Goal: Task Accomplishment & Management: Use online tool/utility

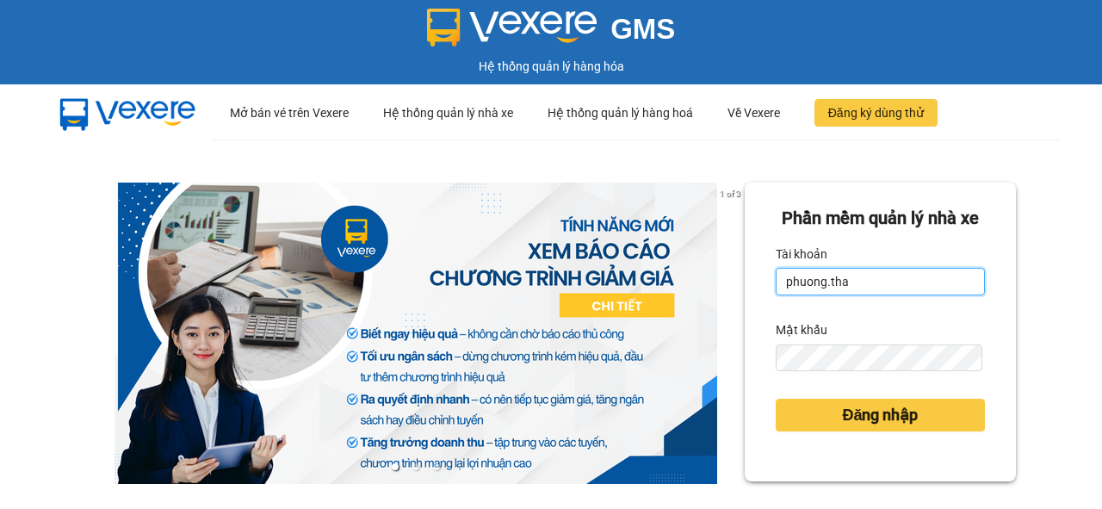
drag, startPoint x: 0, startPoint y: 0, endPoint x: 871, endPoint y: 311, distance: 924.9
click at [871, 295] on input "phuong.tha" at bounding box center [880, 282] width 209 height 28
type input "thao.tha"
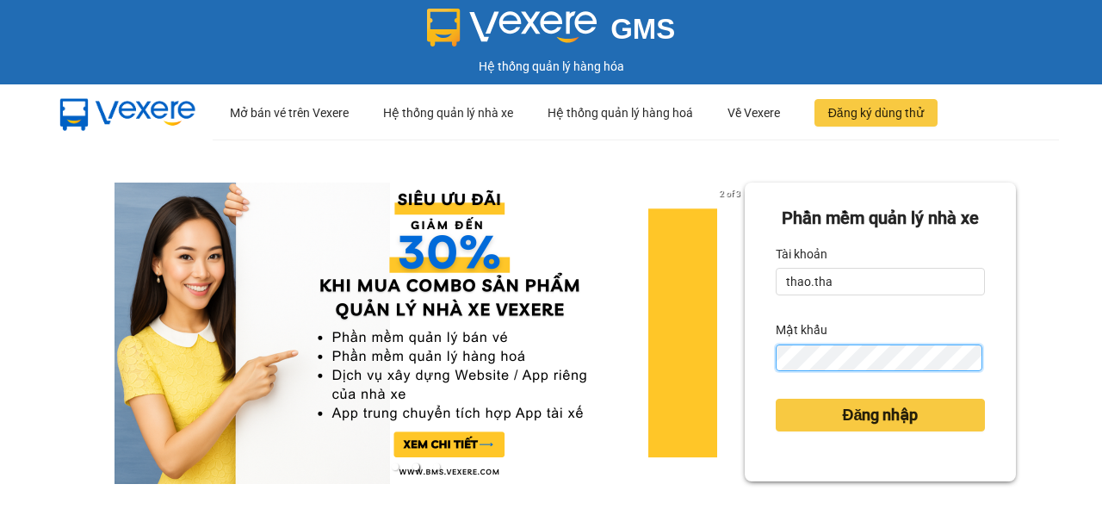
click at [754, 410] on div "[PERSON_NAME] mềm [PERSON_NAME] nhà xe Tài [PERSON_NAME].tha Mật khẩu Đăng nhập" at bounding box center [880, 331] width 271 height 299
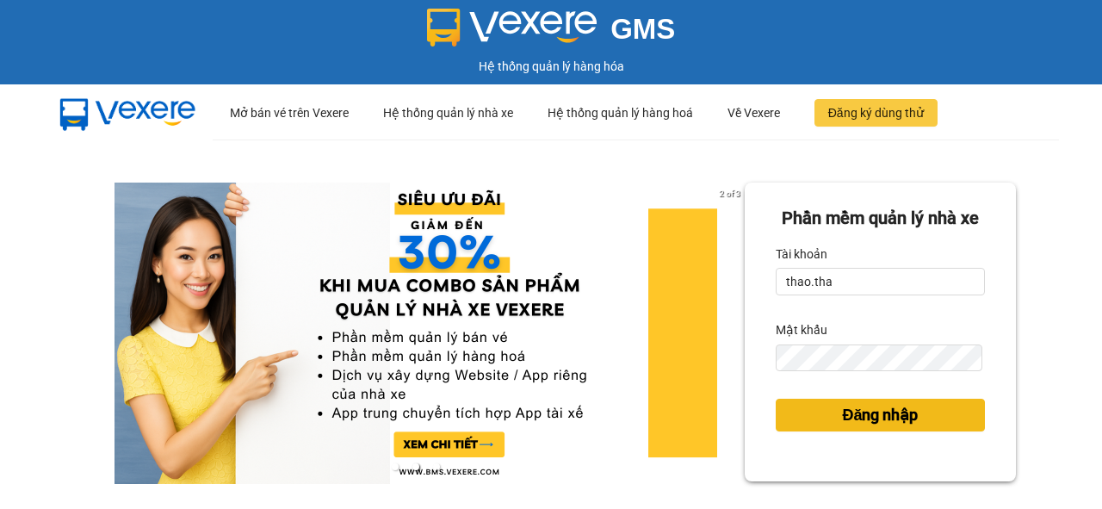
click at [819, 431] on button "Đăng nhập" at bounding box center [880, 415] width 209 height 33
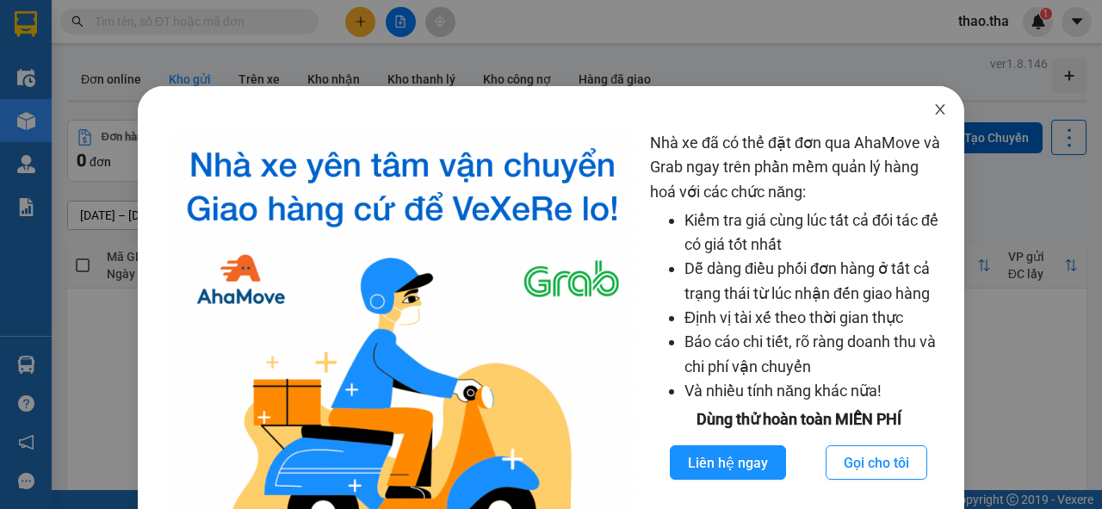
click at [935, 113] on icon "close" at bounding box center [939, 109] width 9 height 10
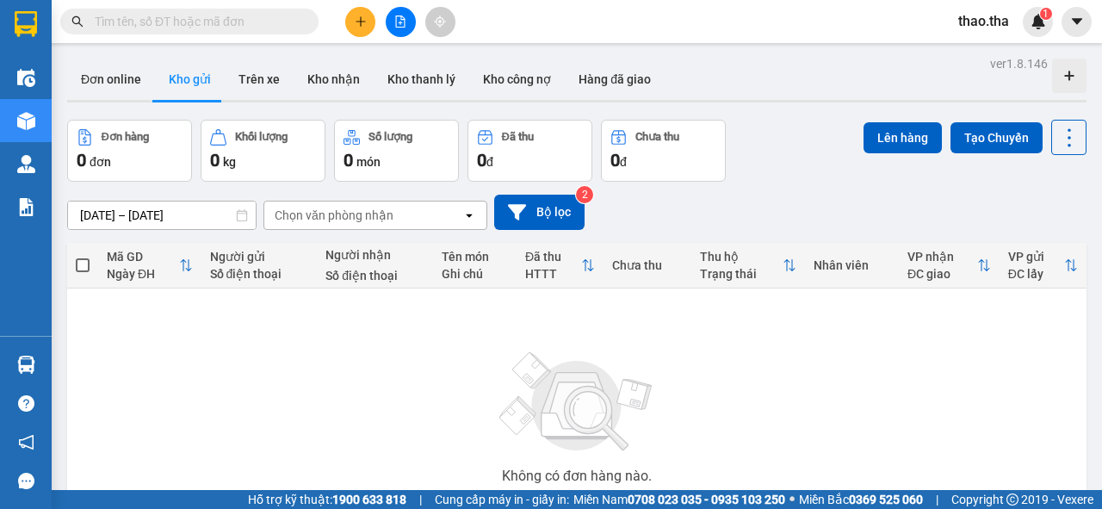
click at [152, 29] on span at bounding box center [189, 22] width 258 height 26
click at [157, 23] on input "text" at bounding box center [196, 21] width 203 height 19
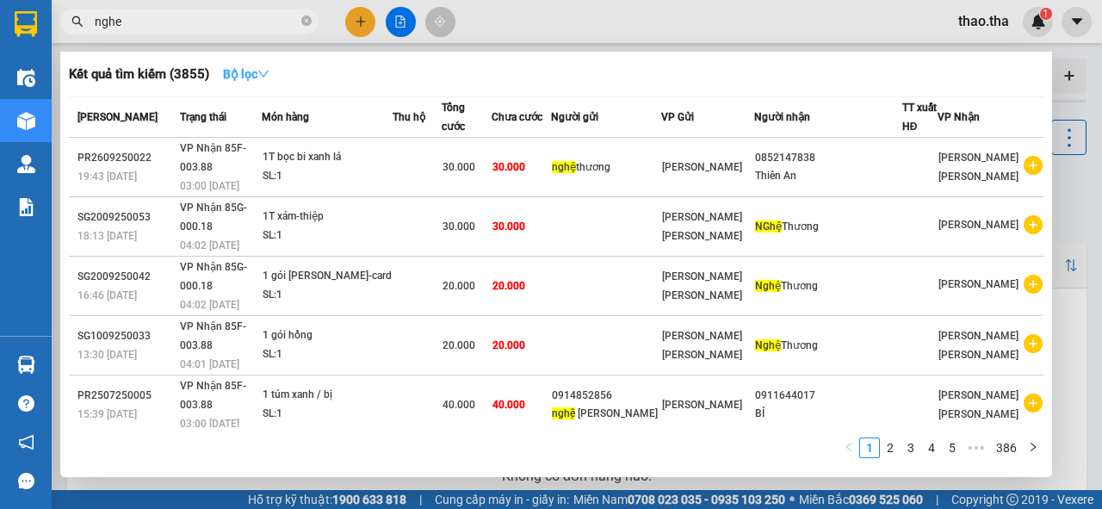
type input "nghe"
click at [269, 78] on icon "down" at bounding box center [263, 74] width 12 height 12
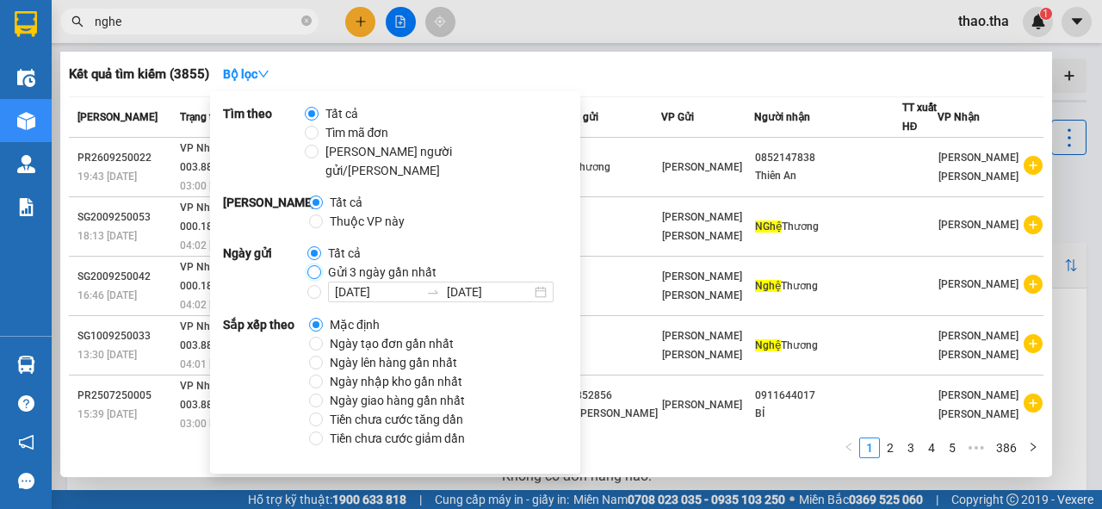
click at [315, 265] on input "Gửi 3 ngày gần nhất" at bounding box center [314, 272] width 14 height 14
radio input "true"
radio input "false"
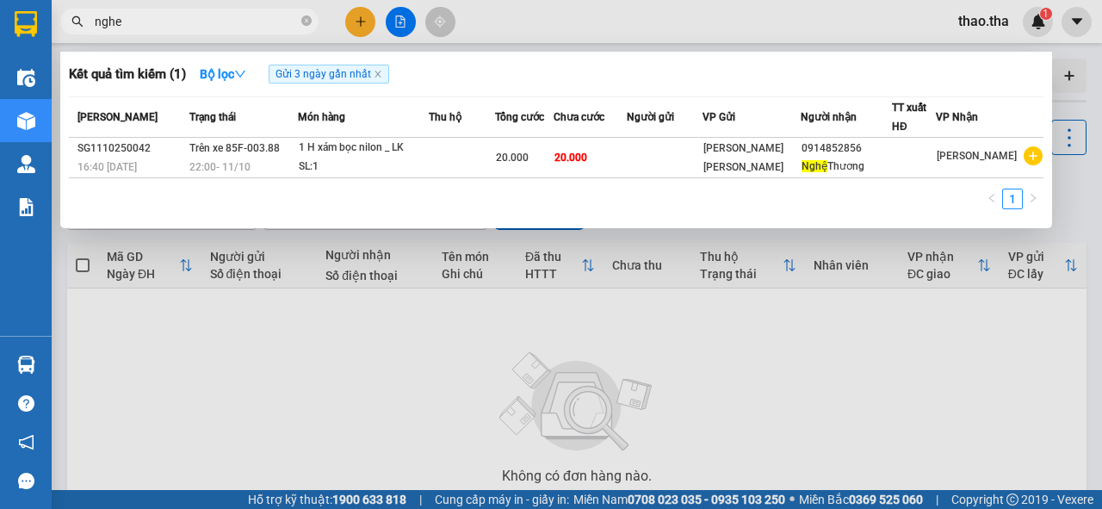
click at [658, 203] on div "1" at bounding box center [556, 204] width 974 height 31
drag, startPoint x: 128, startPoint y: 17, endPoint x: 84, endPoint y: 26, distance: 44.7
click at [84, 26] on span "nghe" at bounding box center [189, 22] width 258 height 26
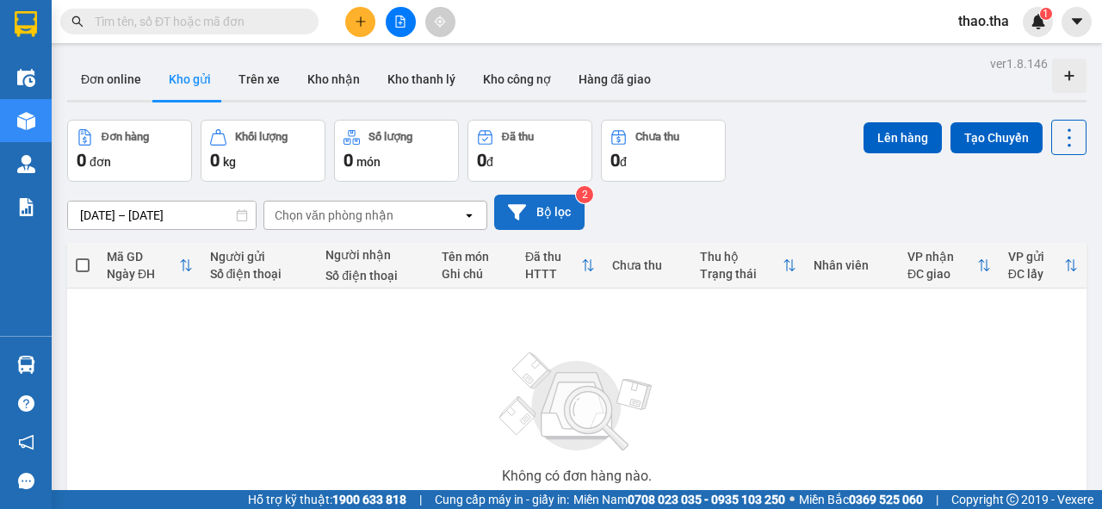
click at [533, 207] on button "Bộ lọc" at bounding box center [539, 212] width 90 height 35
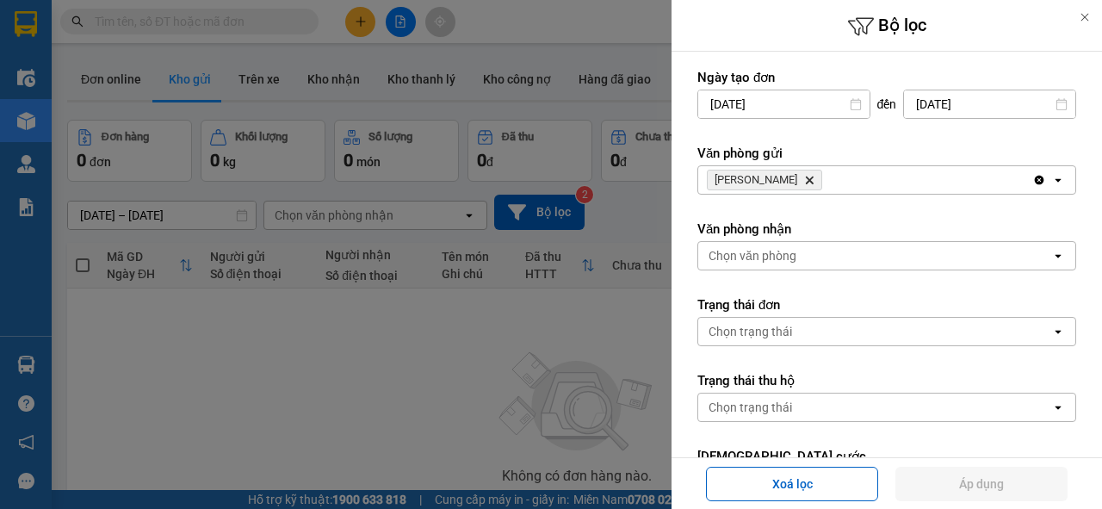
click at [804, 111] on input "[DATE]" at bounding box center [783, 104] width 171 height 28
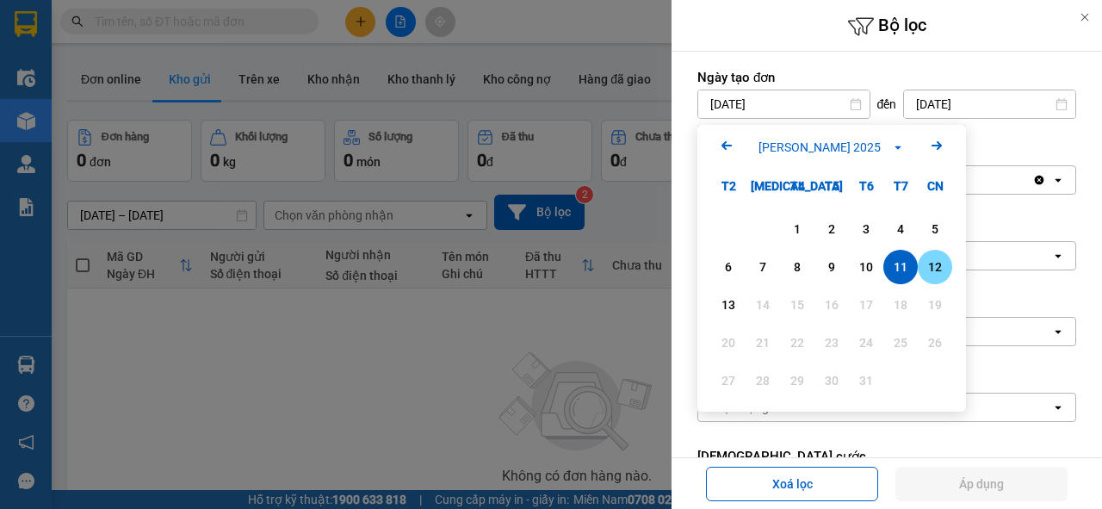
click at [930, 273] on div "12" at bounding box center [935, 267] width 24 height 21
type input "[DATE]"
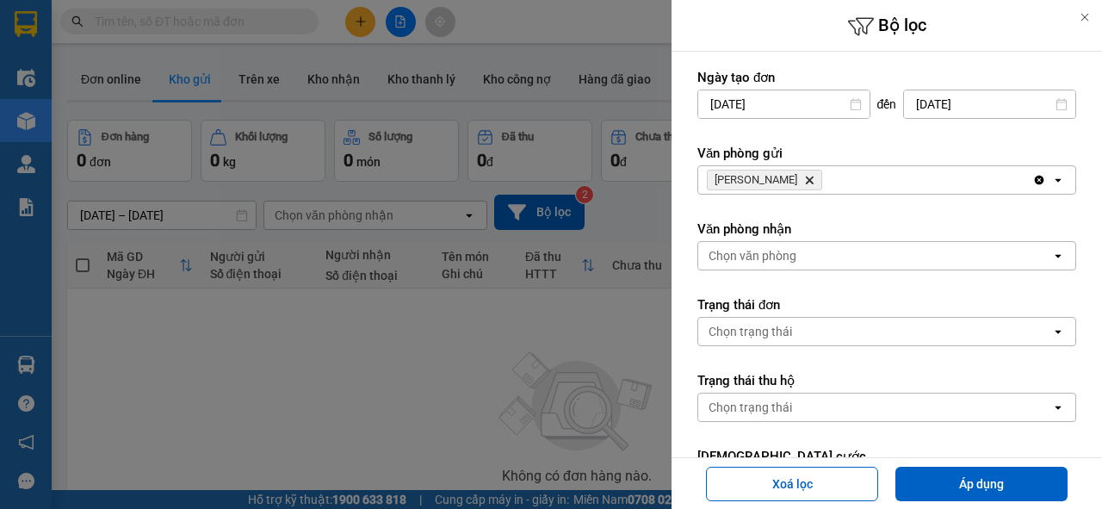
click at [806, 179] on icon "VP Phan Rang, close by backspace" at bounding box center [810, 180] width 8 height 8
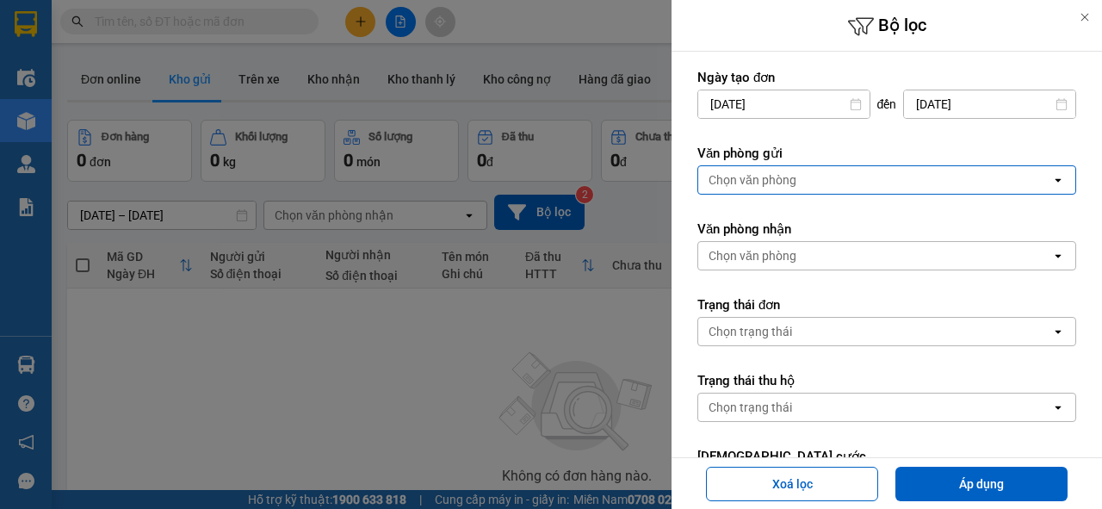
click at [799, 179] on div "Chọn văn phòng" at bounding box center [874, 180] width 353 height 28
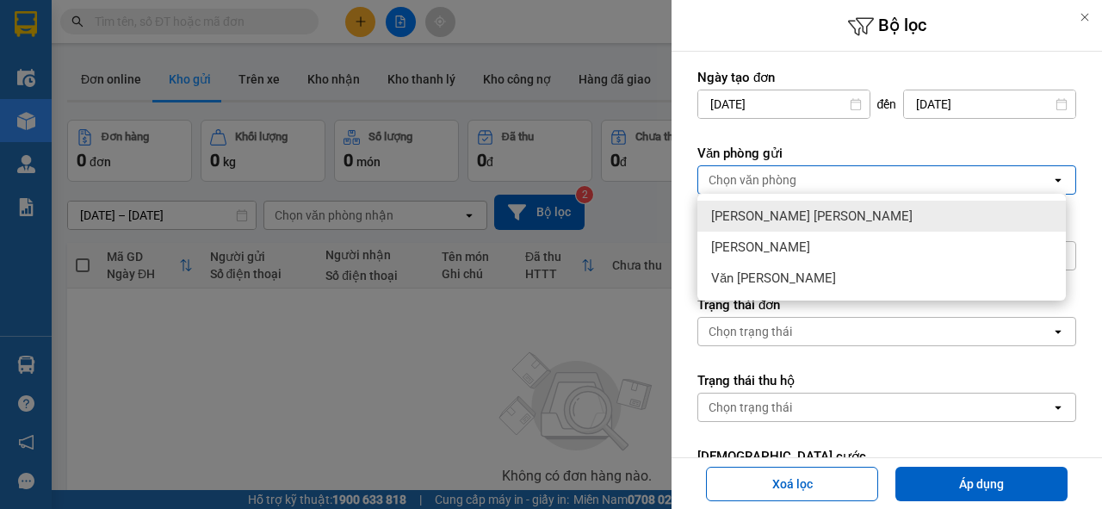
click at [814, 213] on div "[PERSON_NAME] [PERSON_NAME]" at bounding box center [881, 216] width 368 height 31
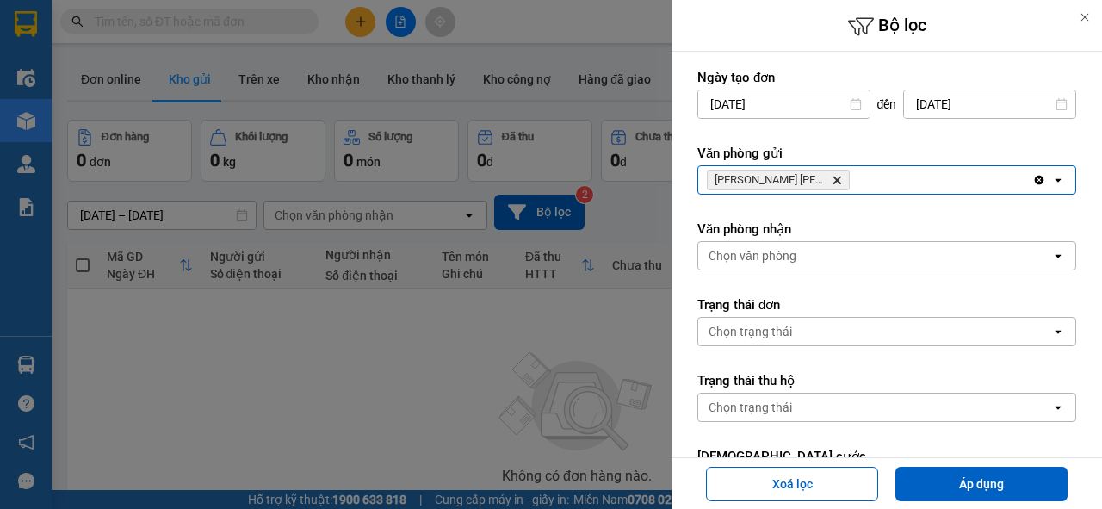
click at [814, 262] on div "Chọn văn phòng" at bounding box center [874, 256] width 353 height 28
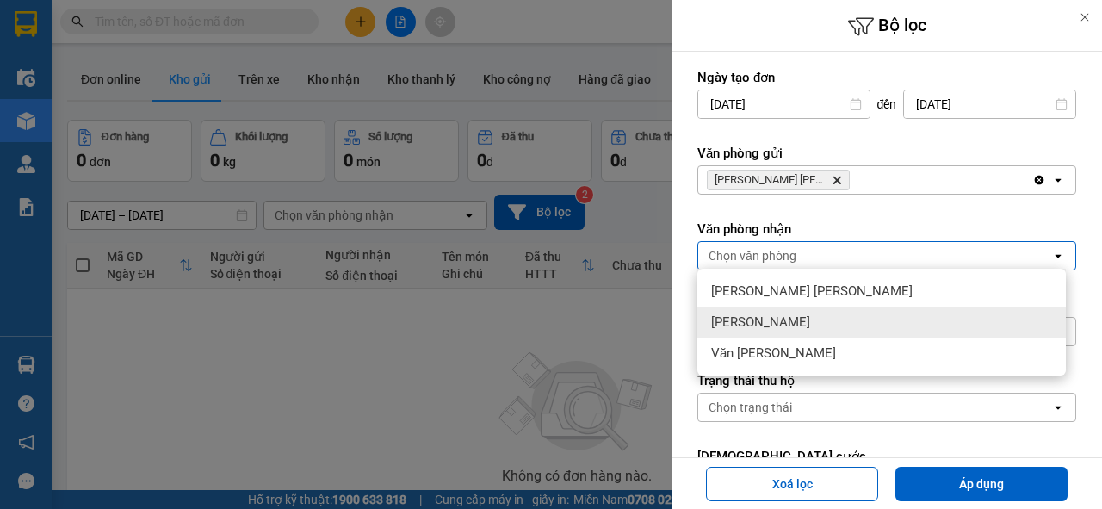
click at [828, 325] on div "[PERSON_NAME]" at bounding box center [881, 321] width 368 height 31
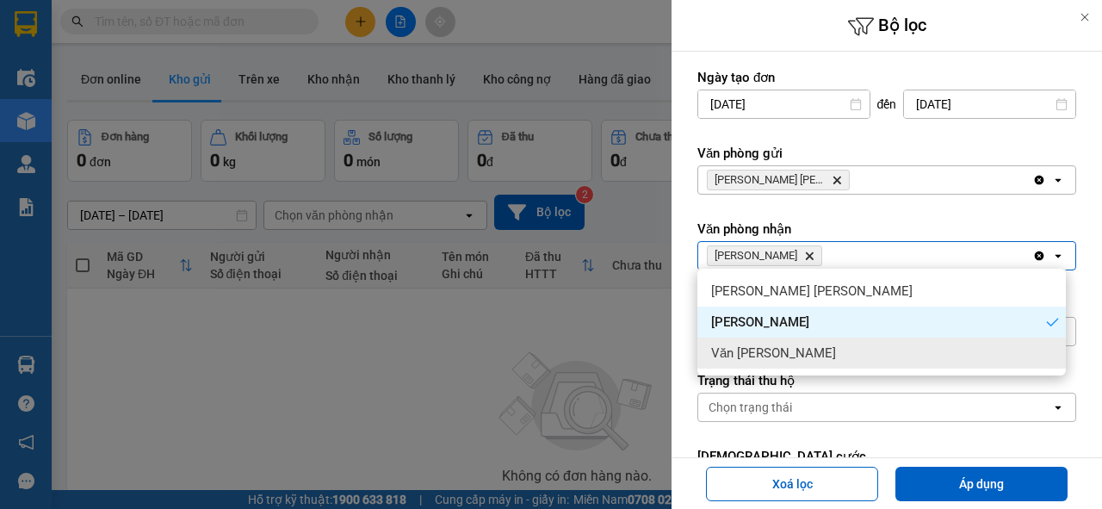
click at [840, 355] on div "Văn [PERSON_NAME]" at bounding box center [881, 352] width 368 height 31
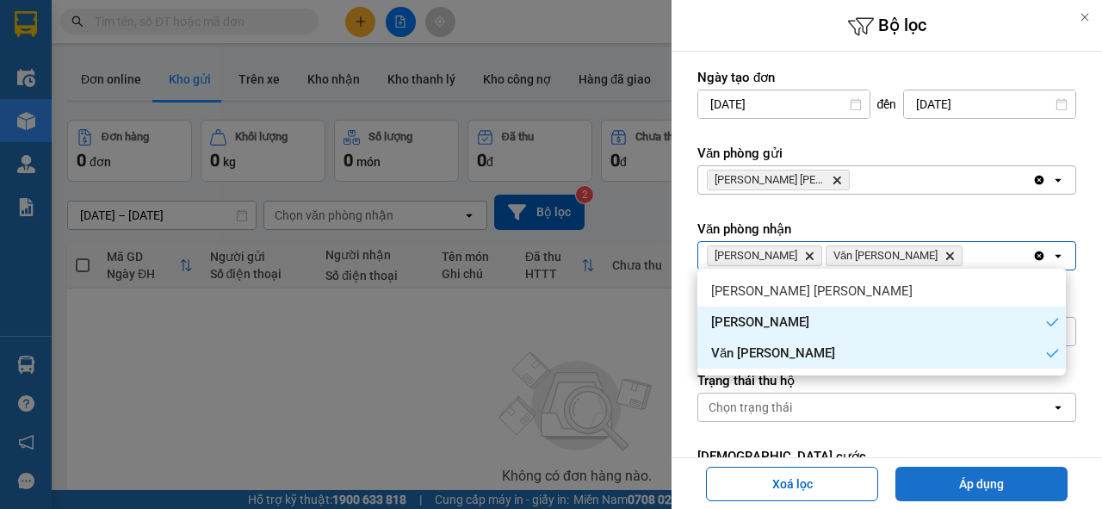
click at [974, 484] on button "Áp dụng" at bounding box center [981, 484] width 172 height 34
type input "[DATE] – [DATE]"
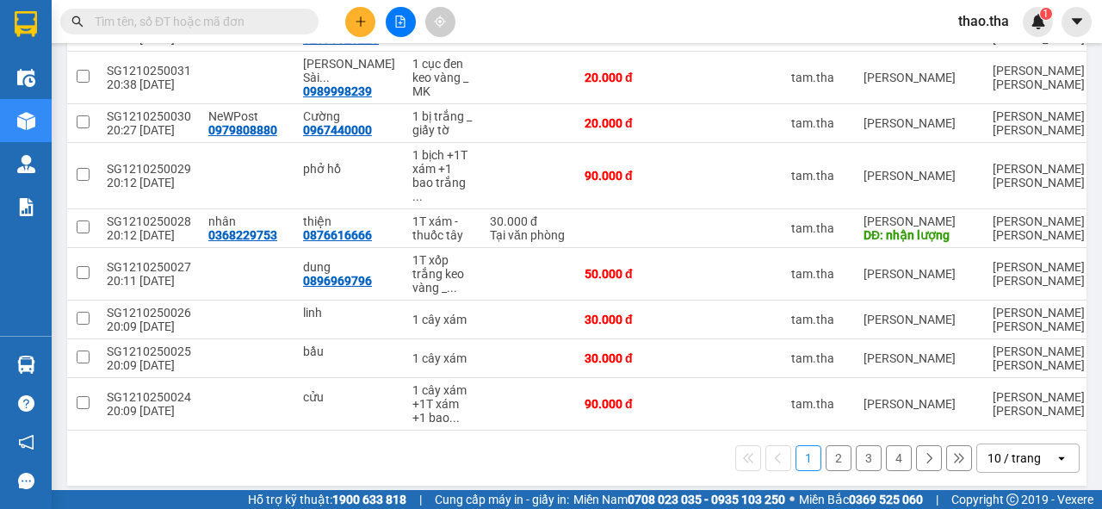
scroll to position [315, 0]
click at [886, 448] on button "4" at bounding box center [899, 457] width 26 height 26
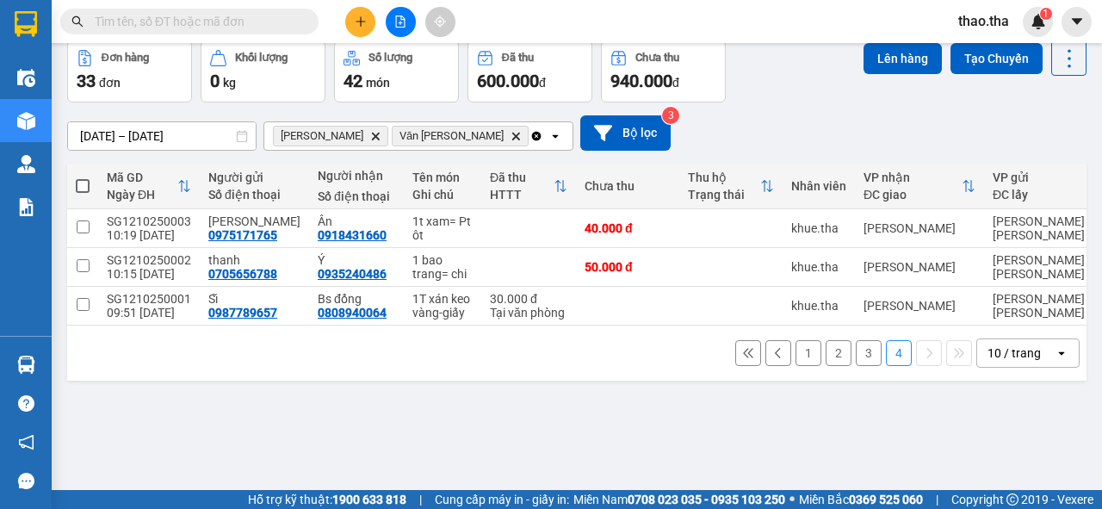
click at [1020, 362] on div "10 / trang" at bounding box center [1013, 352] width 53 height 17
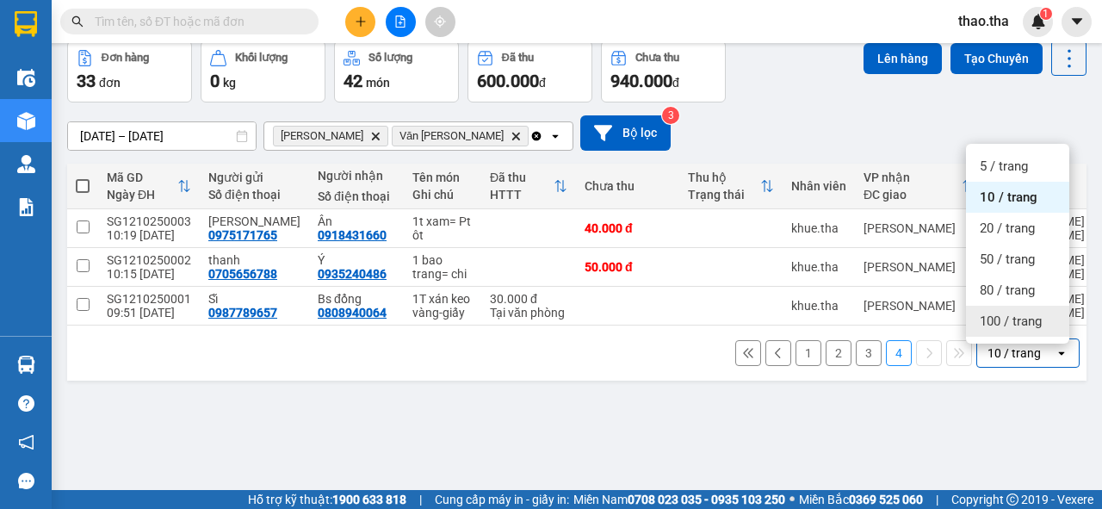
click at [1019, 326] on span "100 / trang" at bounding box center [1011, 320] width 62 height 17
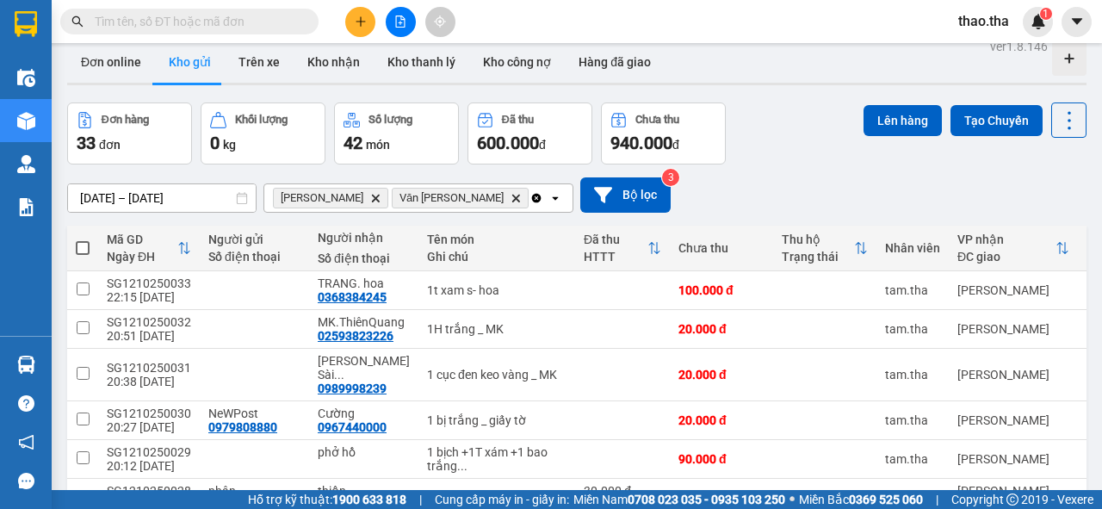
scroll to position [0, 0]
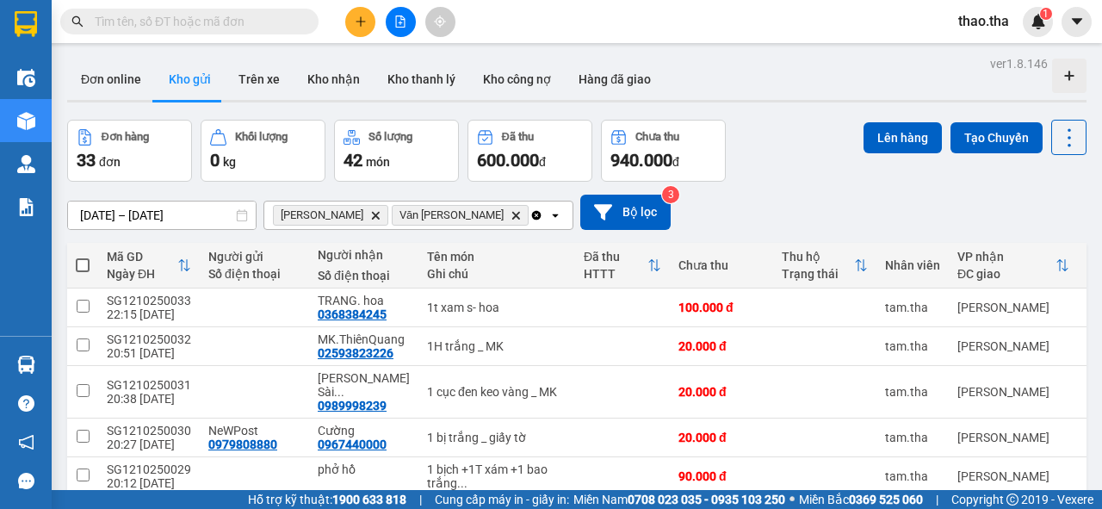
click at [82, 263] on span at bounding box center [83, 265] width 14 height 14
click at [83, 257] on input "checkbox" at bounding box center [83, 257] width 0 height 0
checkbox input "true"
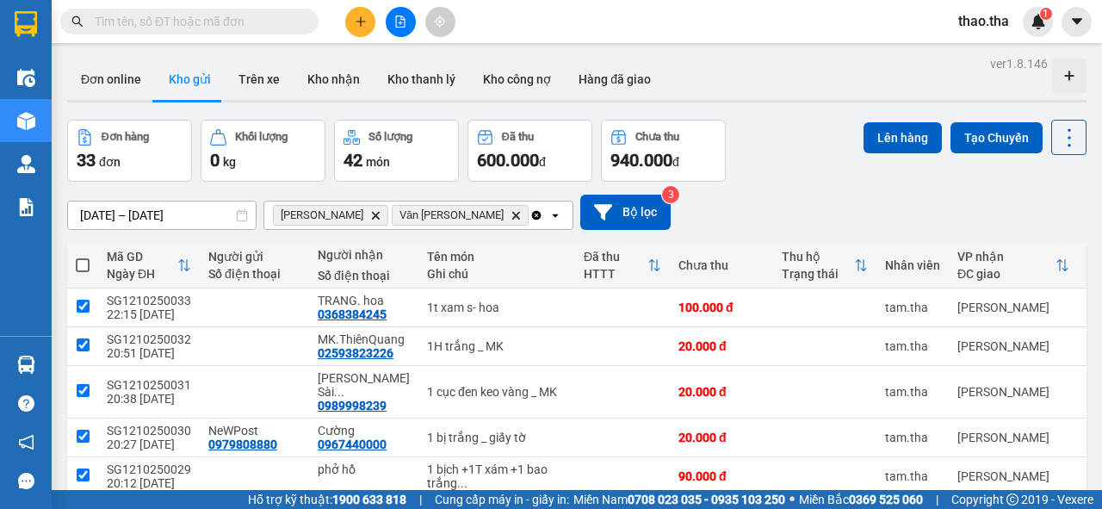
checkbox input "true"
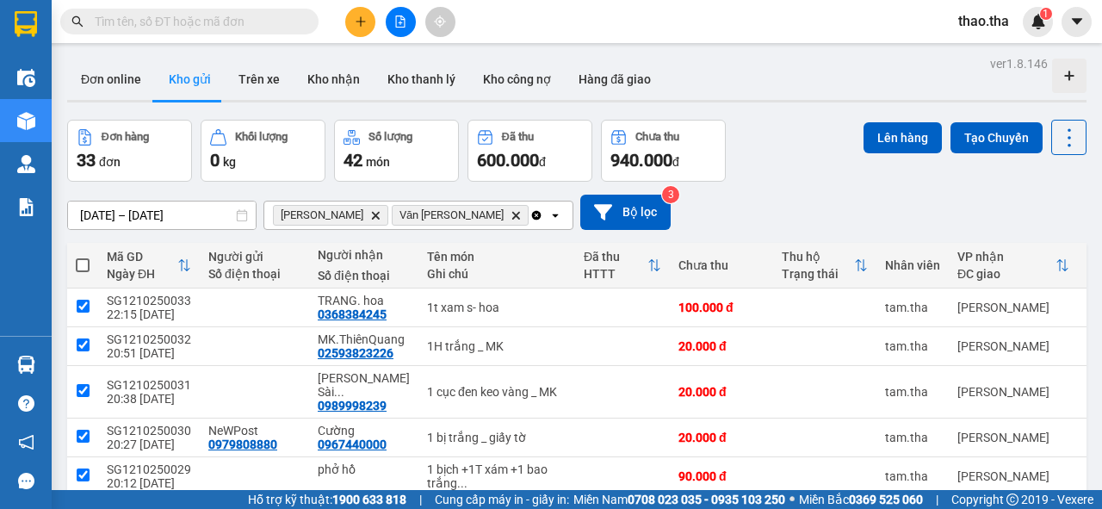
checkbox input "true"
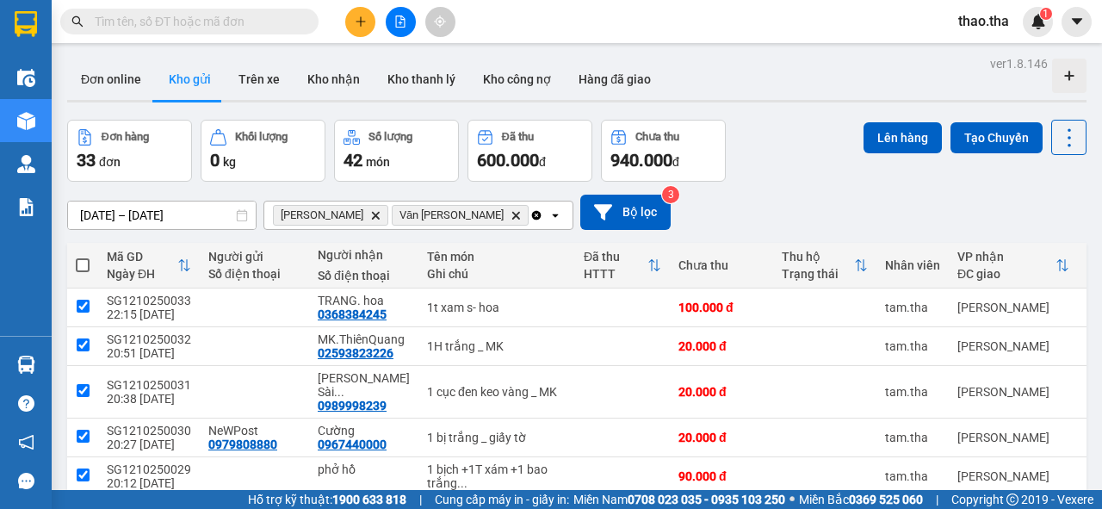
checkbox input "true"
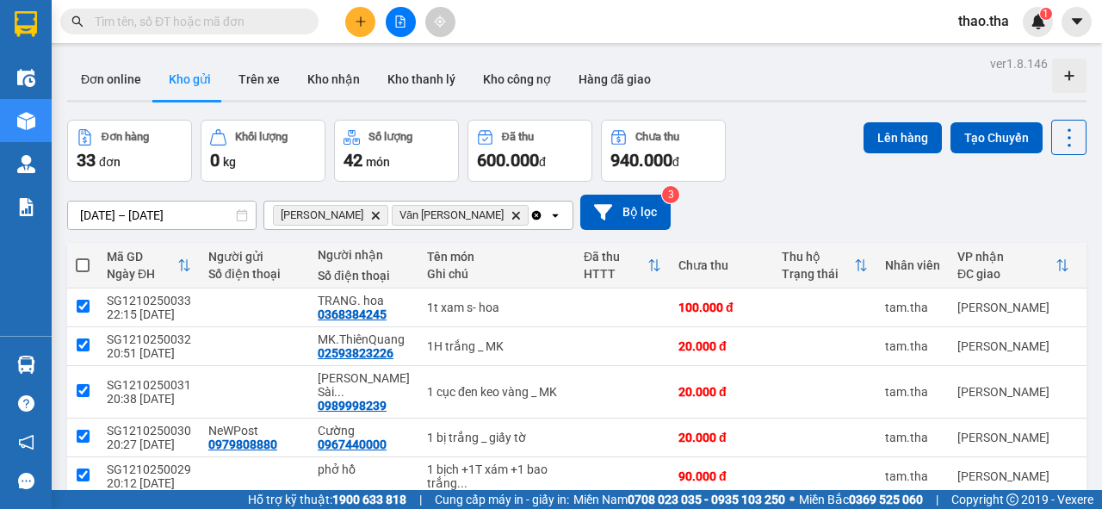
checkbox input "true"
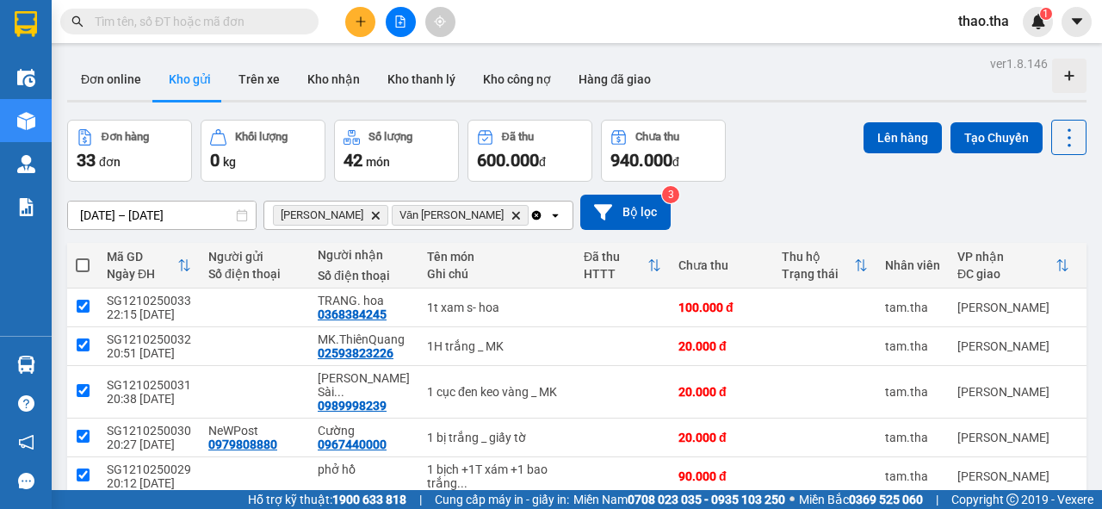
checkbox input "true"
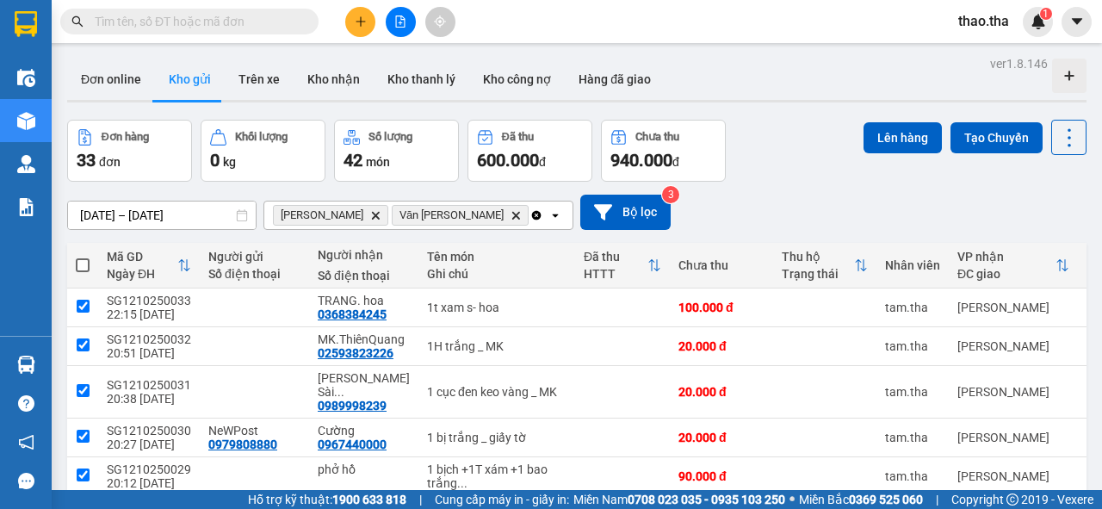
checkbox input "true"
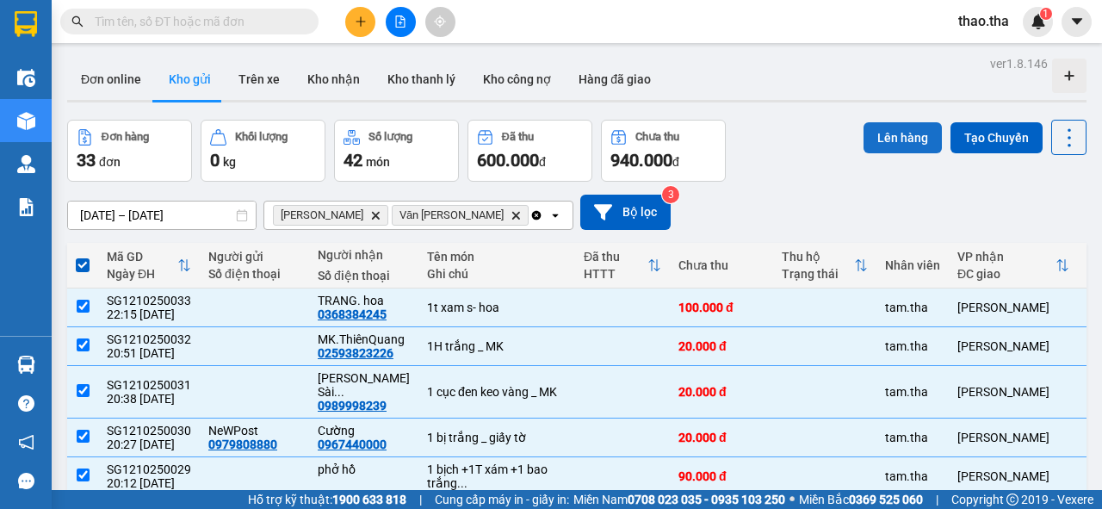
click at [890, 131] on button "Lên hàng" at bounding box center [902, 137] width 78 height 31
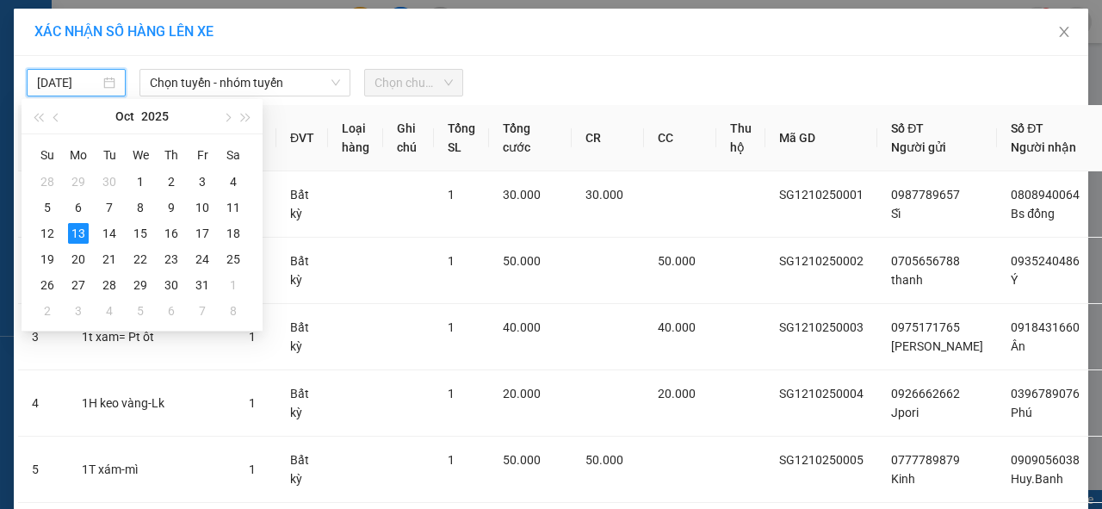
click at [75, 87] on input "[DATE]" at bounding box center [68, 82] width 63 height 19
click at [45, 227] on div "12" at bounding box center [47, 233] width 21 height 21
type input "[DATE]"
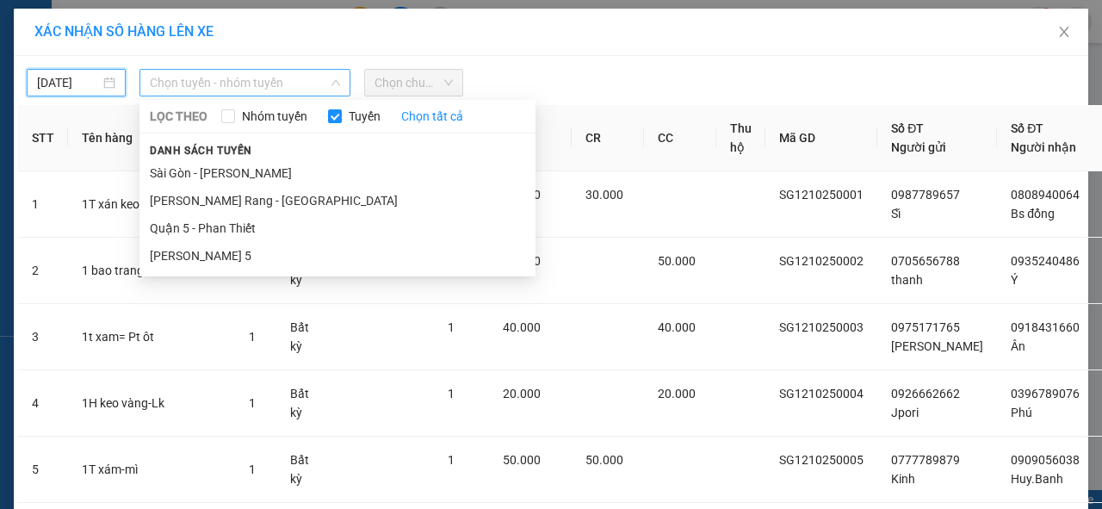
click at [196, 83] on span "Chọn tuyến - nhóm tuyến" at bounding box center [245, 83] width 190 height 26
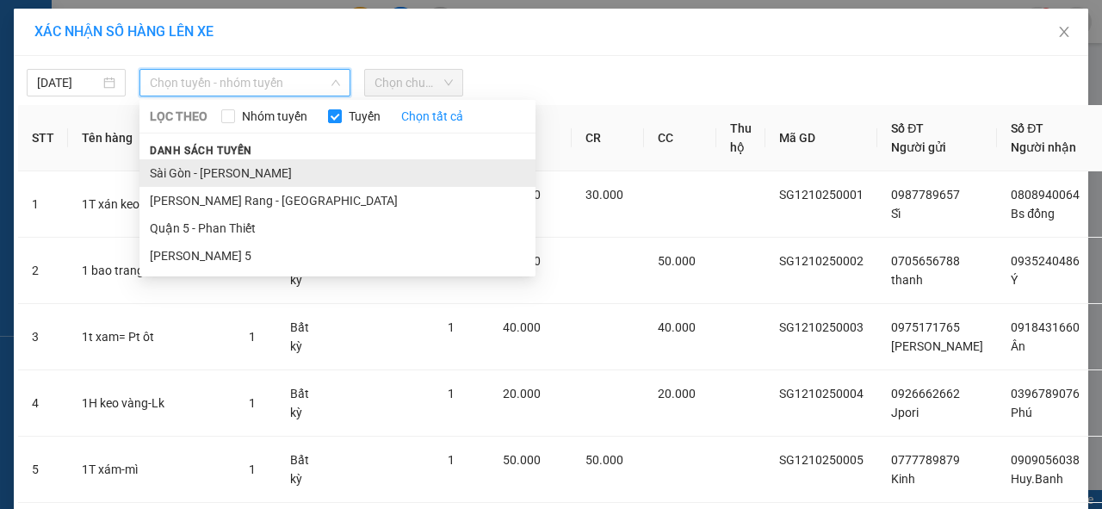
click at [228, 174] on li "Sài Gòn - [PERSON_NAME]" at bounding box center [337, 173] width 396 height 28
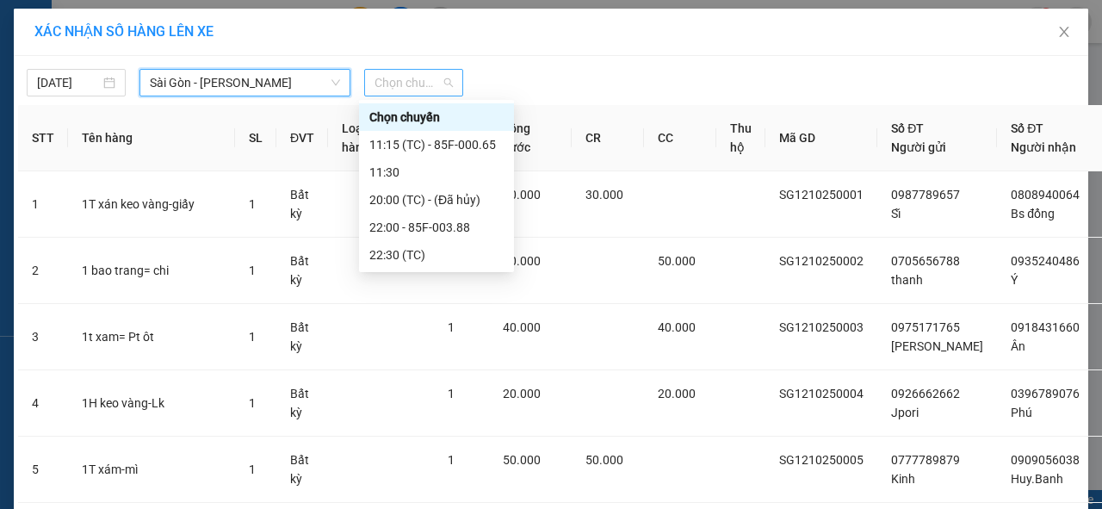
click at [429, 74] on span "Chọn chuyến" at bounding box center [413, 83] width 78 height 26
click at [459, 232] on div "22:00 - 85F-003.88" at bounding box center [436, 227] width 134 height 19
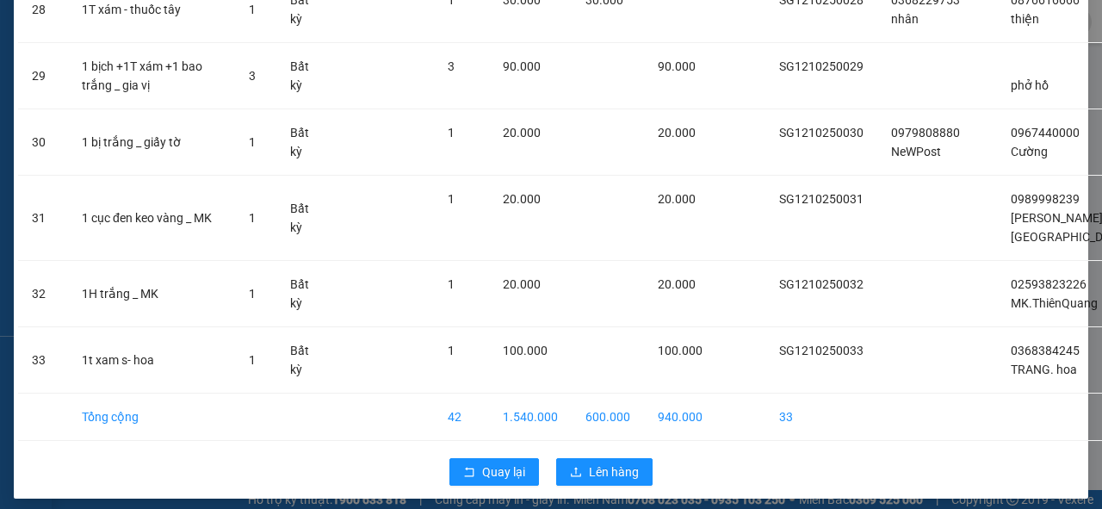
scroll to position [2056, 0]
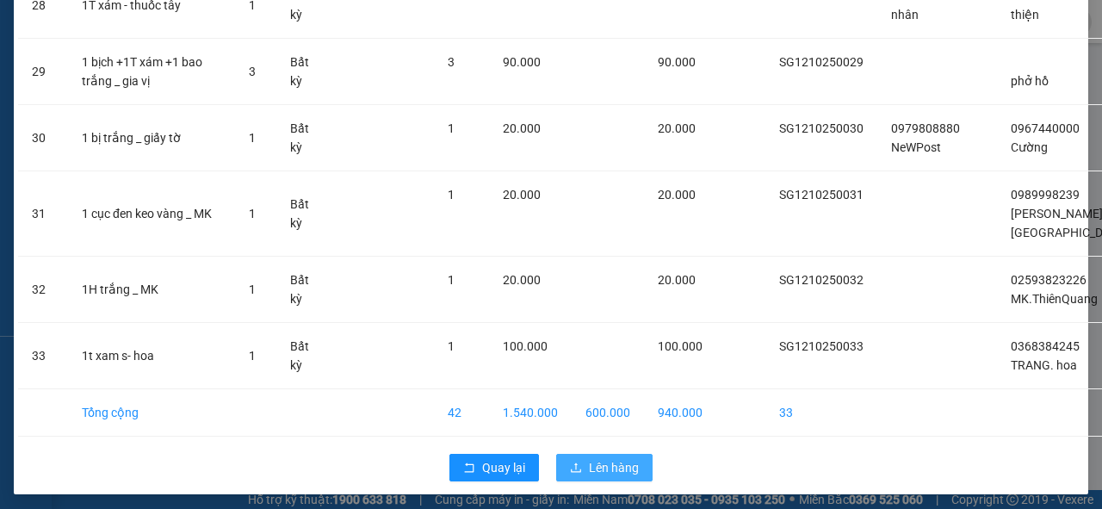
click at [595, 459] on span "Lên hàng" at bounding box center [614, 467] width 50 height 19
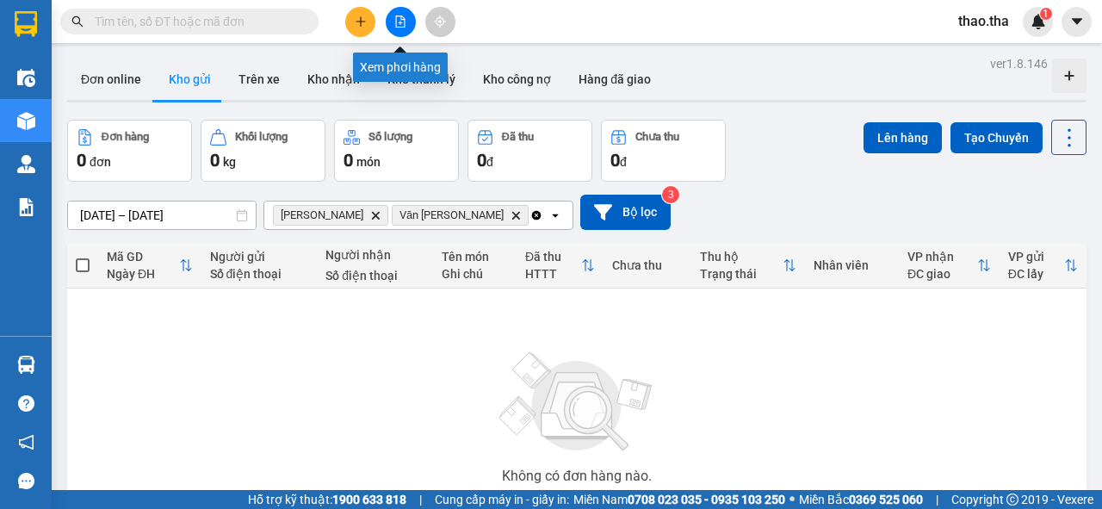
click at [400, 20] on icon "file-add" at bounding box center [400, 21] width 12 height 12
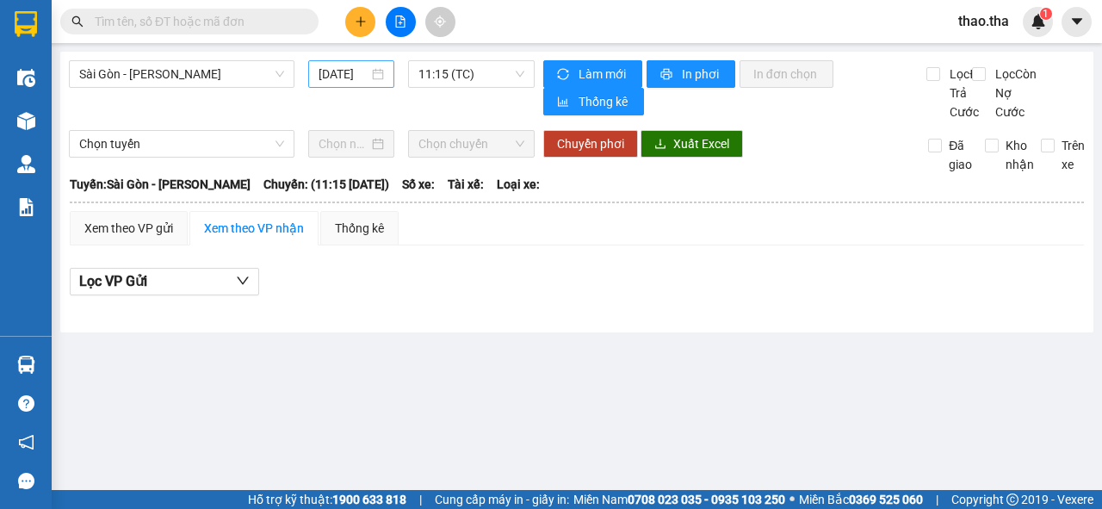
click at [361, 76] on input "[DATE]" at bounding box center [343, 74] width 50 height 19
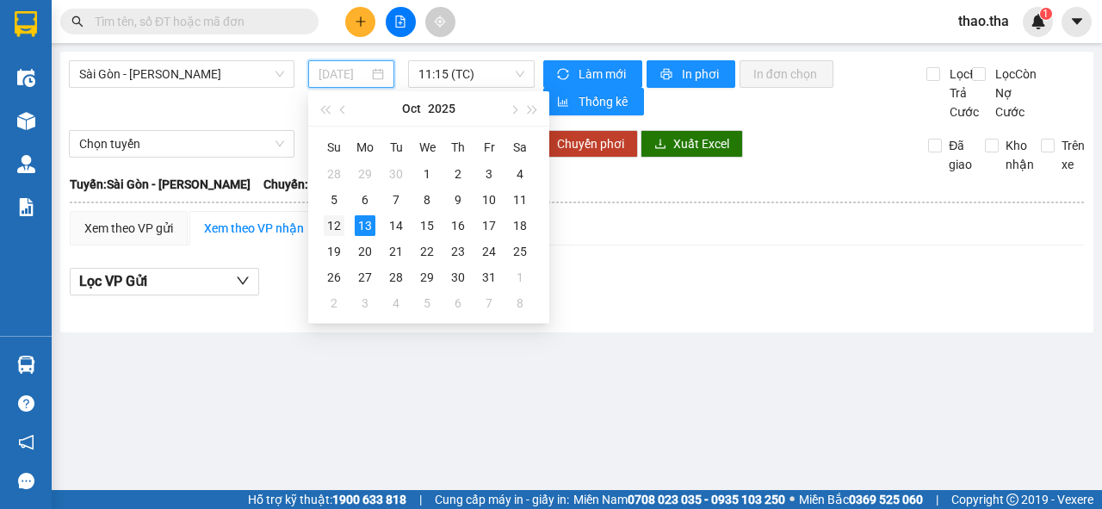
click at [341, 226] on div "12" at bounding box center [334, 225] width 21 height 21
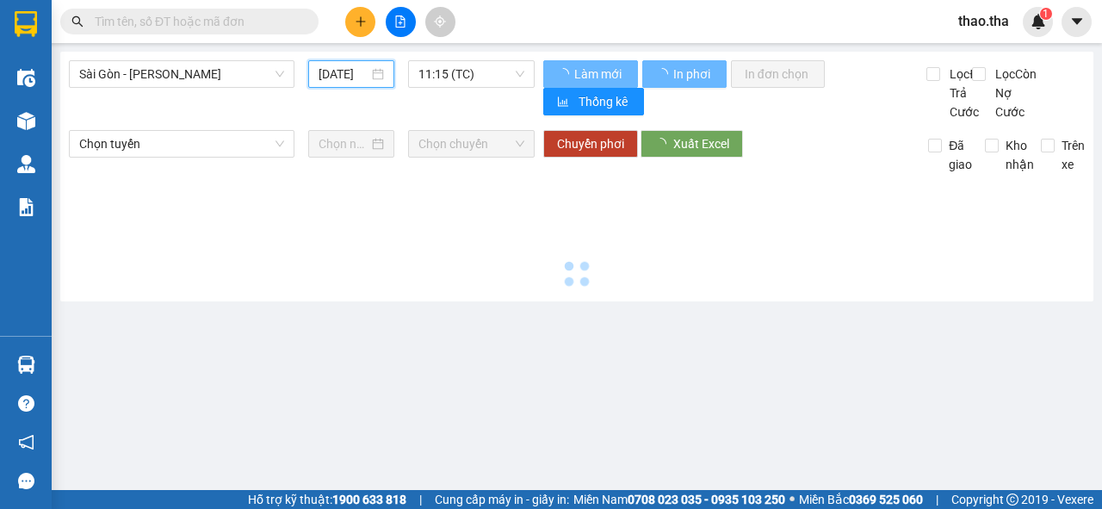
type input "[DATE]"
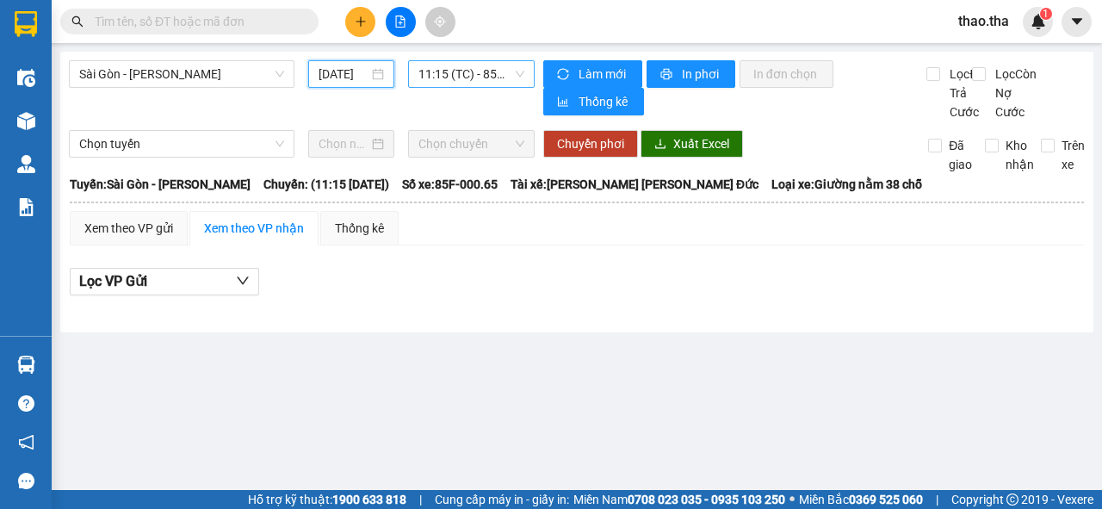
drag, startPoint x: 474, startPoint y: 74, endPoint x: 474, endPoint y: 85, distance: 11.2
click at [474, 76] on span "11:15 (TC) - 85F-000.65" at bounding box center [470, 74] width 105 height 26
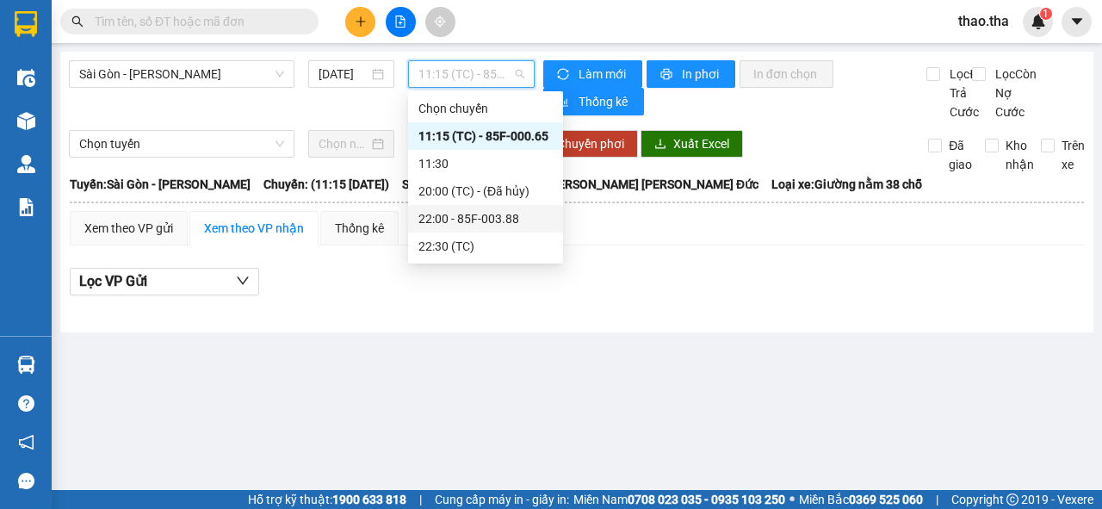
click at [482, 218] on div "22:00 - 85F-003.88" at bounding box center [485, 218] width 134 height 19
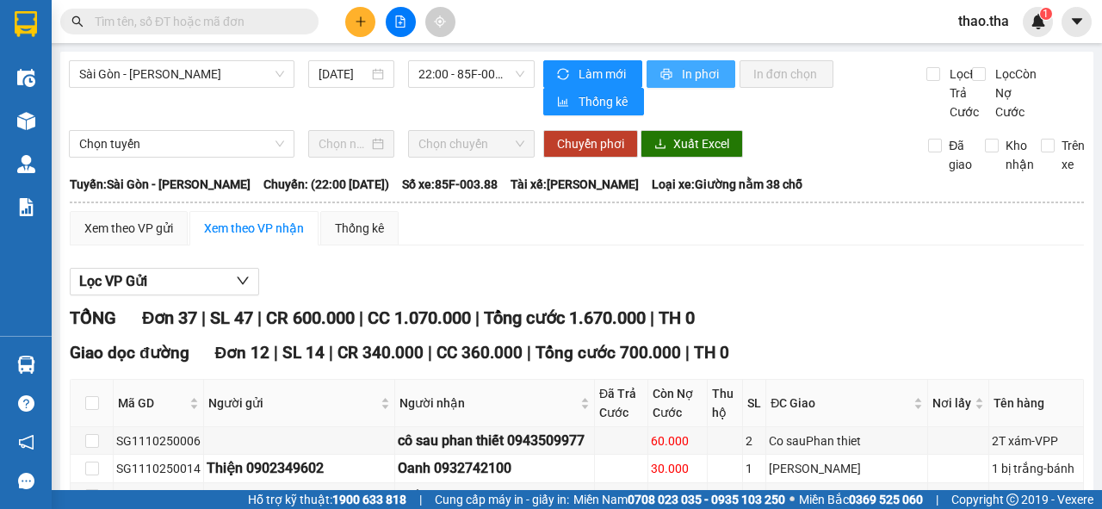
click at [698, 77] on span "In phơi" at bounding box center [702, 74] width 40 height 19
